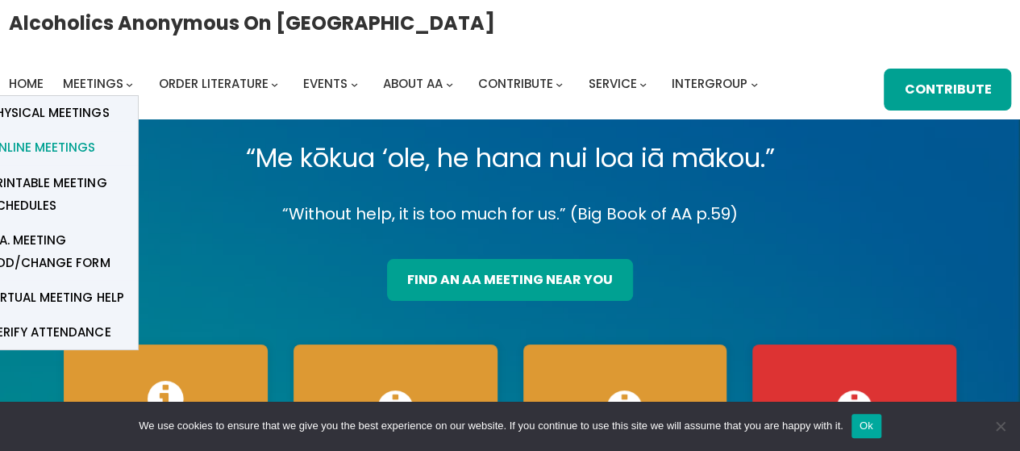
click at [58, 154] on span "Online Meetings" at bounding box center [42, 147] width 106 height 23
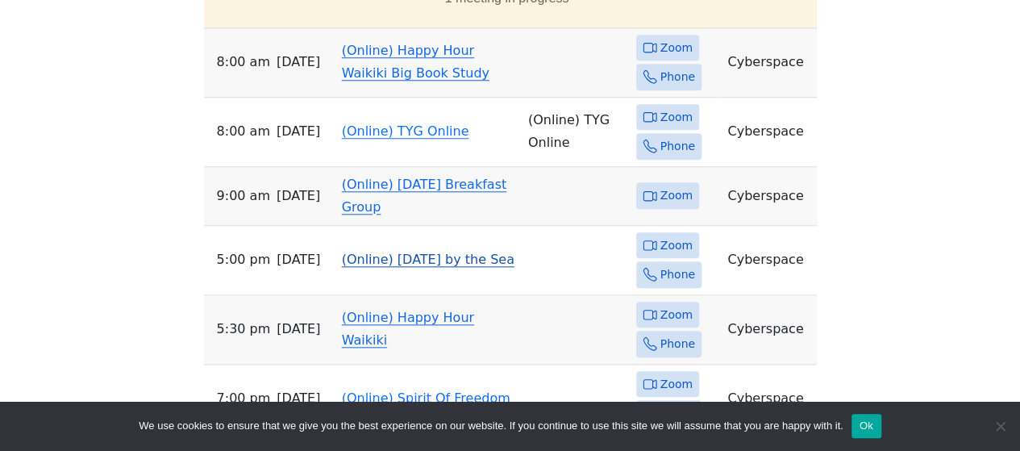
scroll to position [741, 0]
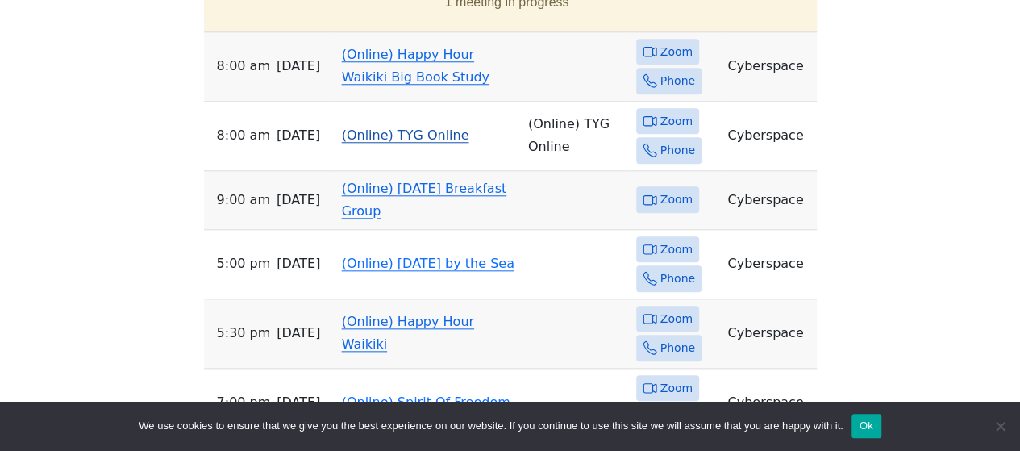
click at [674, 111] on span "Zoom" at bounding box center [676, 121] width 32 height 20
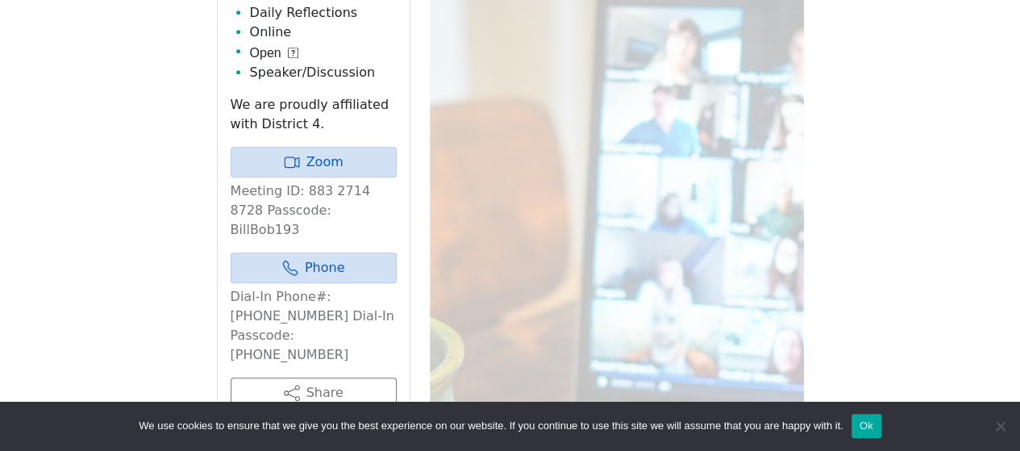
scroll to position [554, 0]
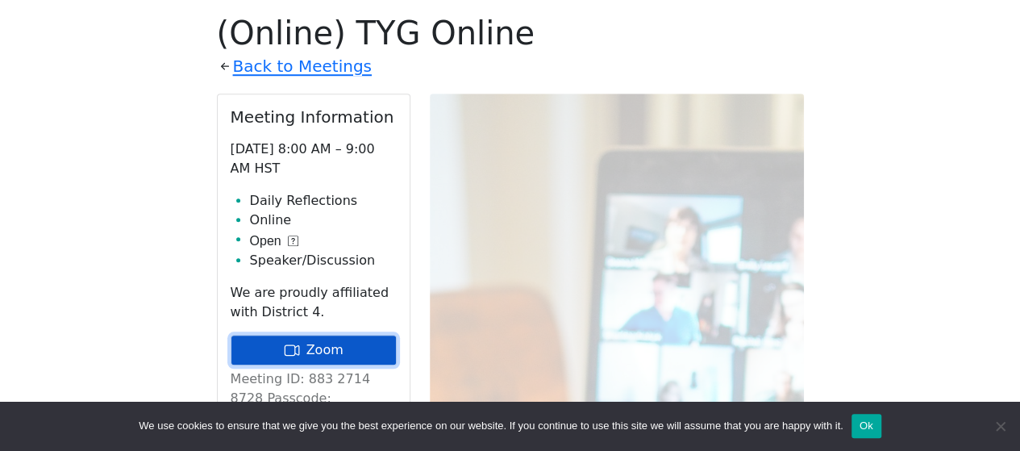
click at [307, 343] on link "Zoom" at bounding box center [314, 349] width 166 height 31
click at [321, 351] on link "Zoom" at bounding box center [314, 349] width 166 height 31
